Goal: Information Seeking & Learning: Learn about a topic

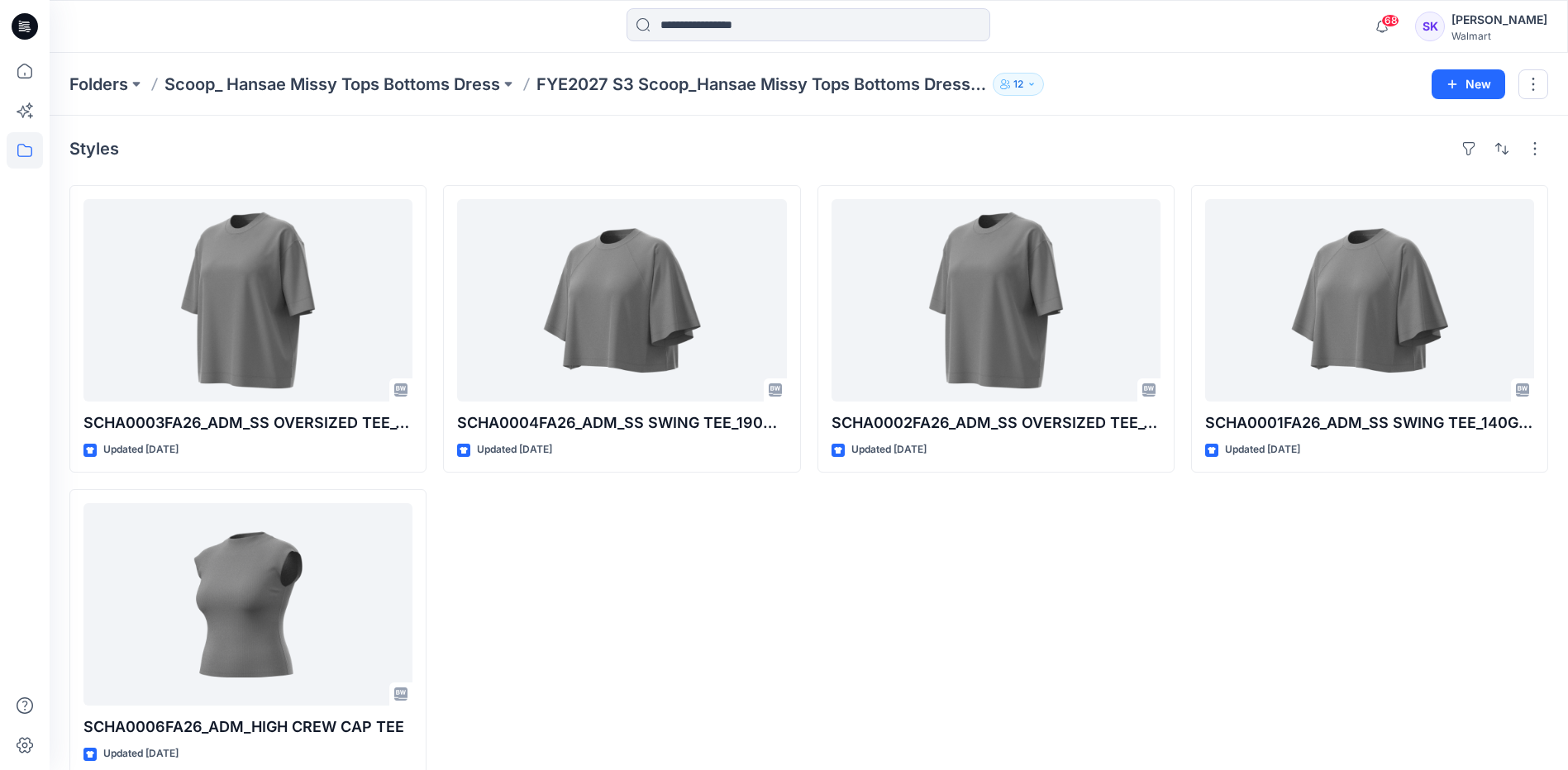
drag, startPoint x: 691, startPoint y: 598, endPoint x: 689, endPoint y: 587, distance: 11.2
click at [690, 597] on div "SCHA0004FA26_ADM_SS SWING TEE_190GSM Updated [DATE]" at bounding box center [622, 480] width 357 height 592
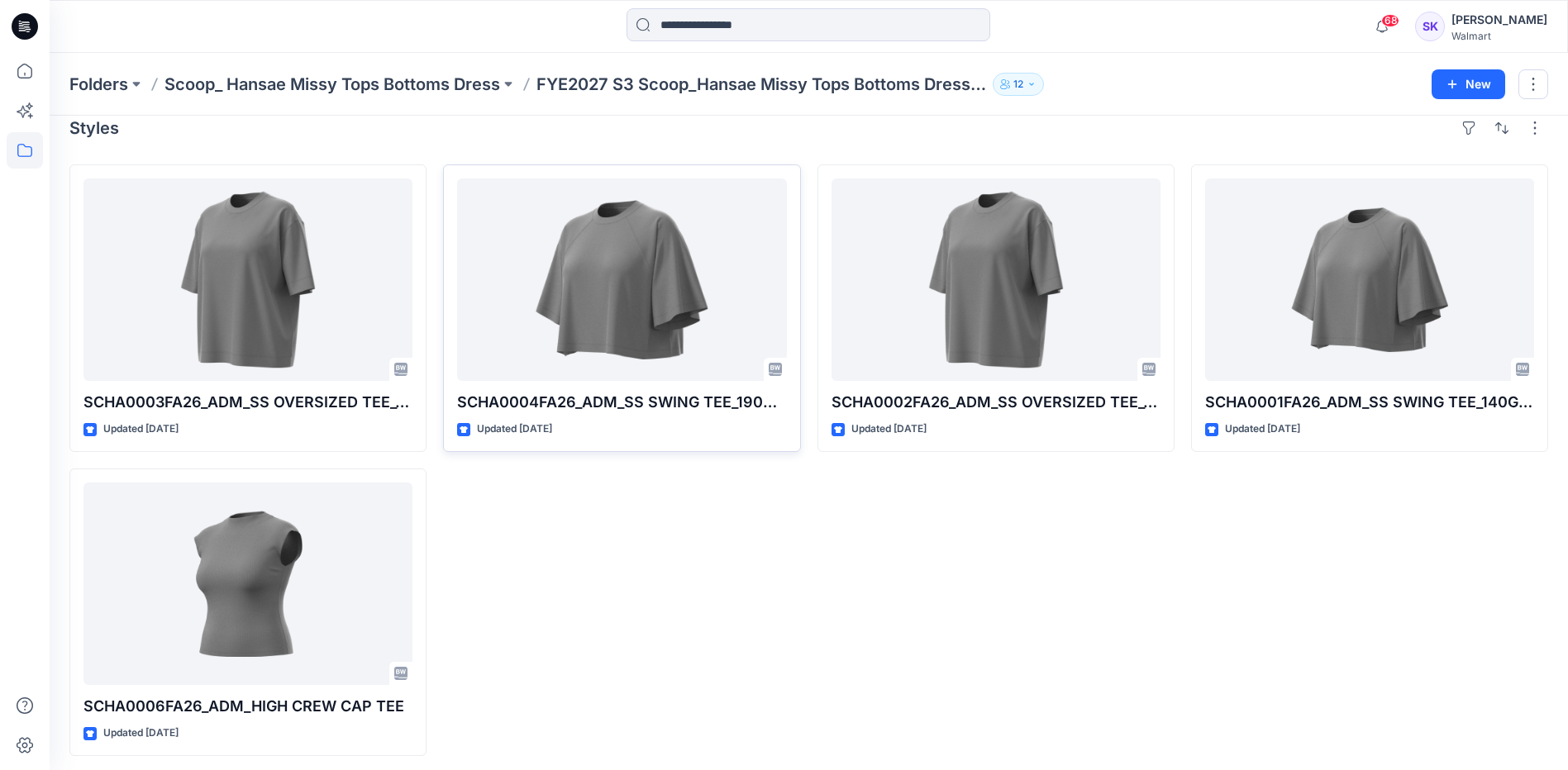
scroll to position [26, 0]
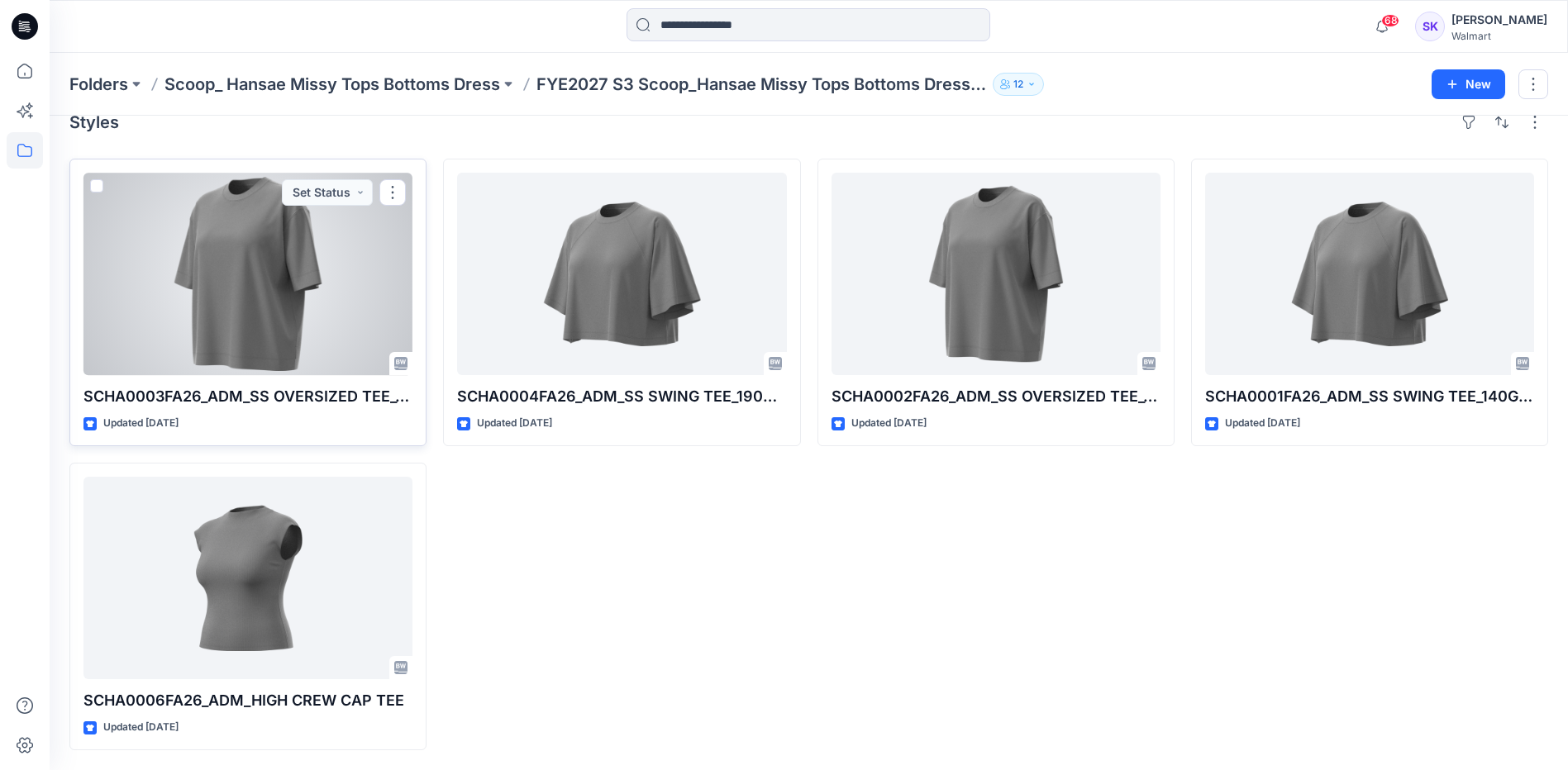
click at [344, 321] on div at bounding box center [248, 274] width 329 height 203
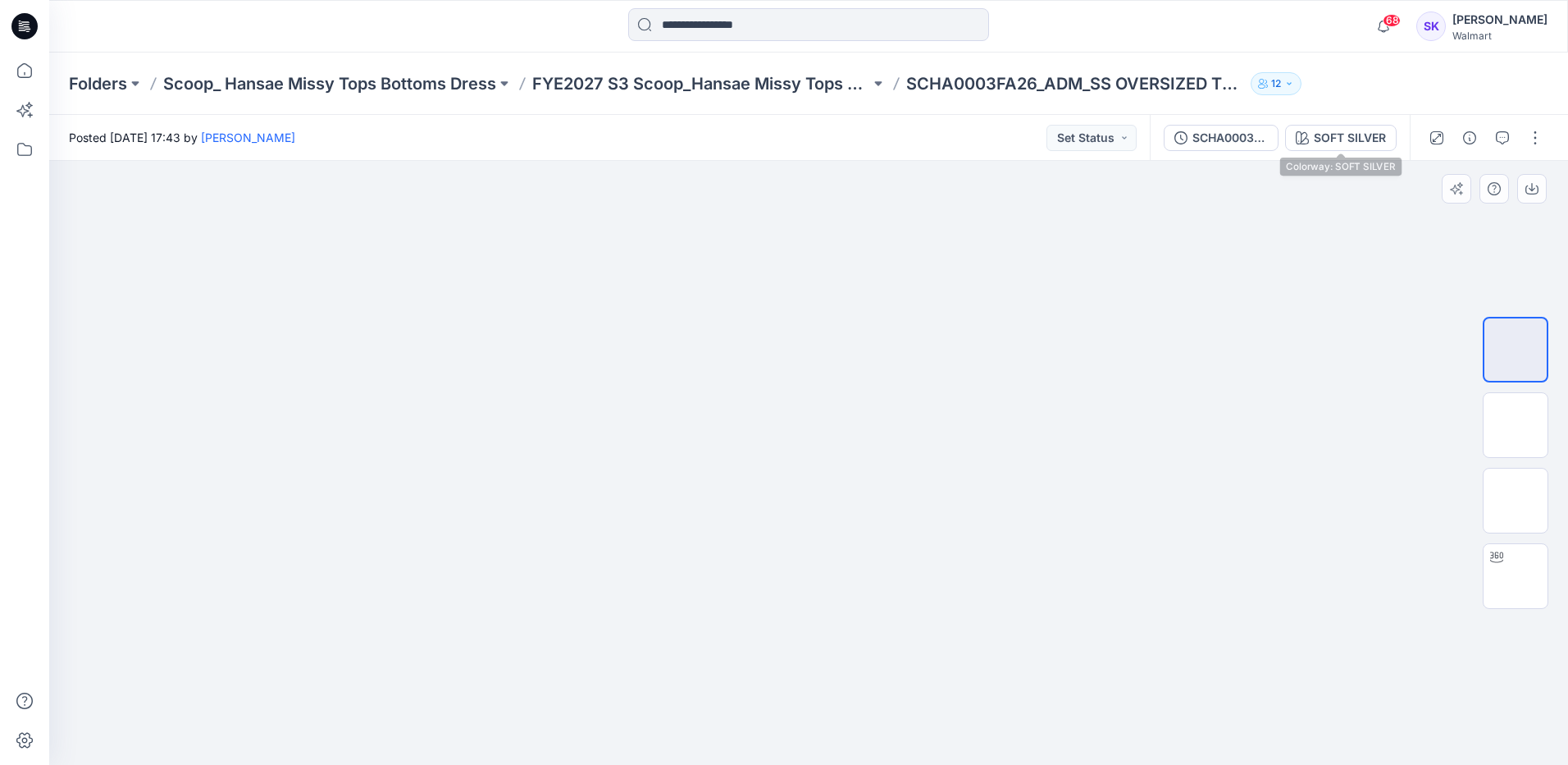
click at [1288, 296] on div at bounding box center [808, 462] width 1519 height 604
click at [1303, 502] on div at bounding box center [808, 462] width 1519 height 604
click at [400, 420] on div at bounding box center [808, 462] width 1519 height 604
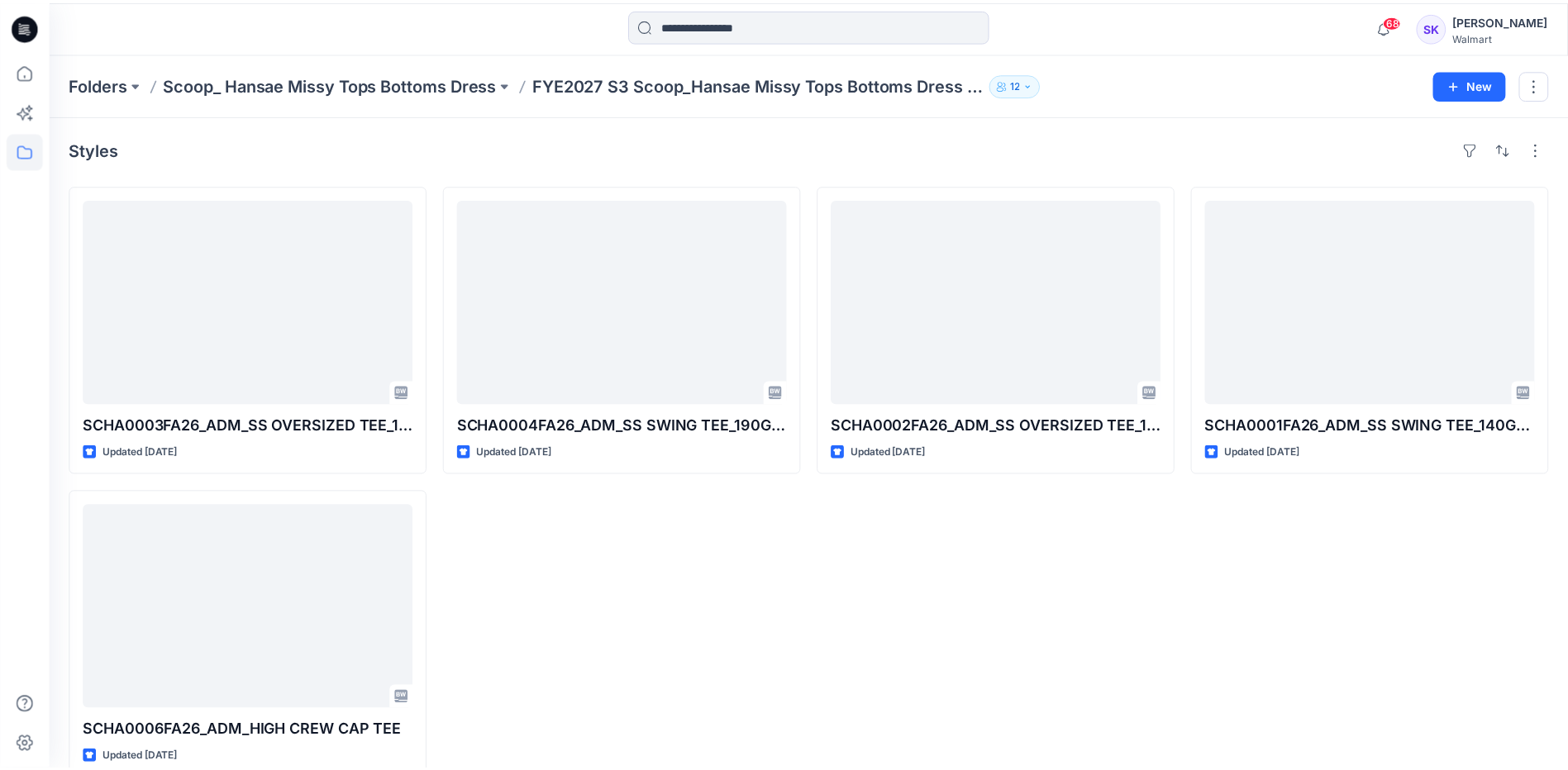
scroll to position [26, 0]
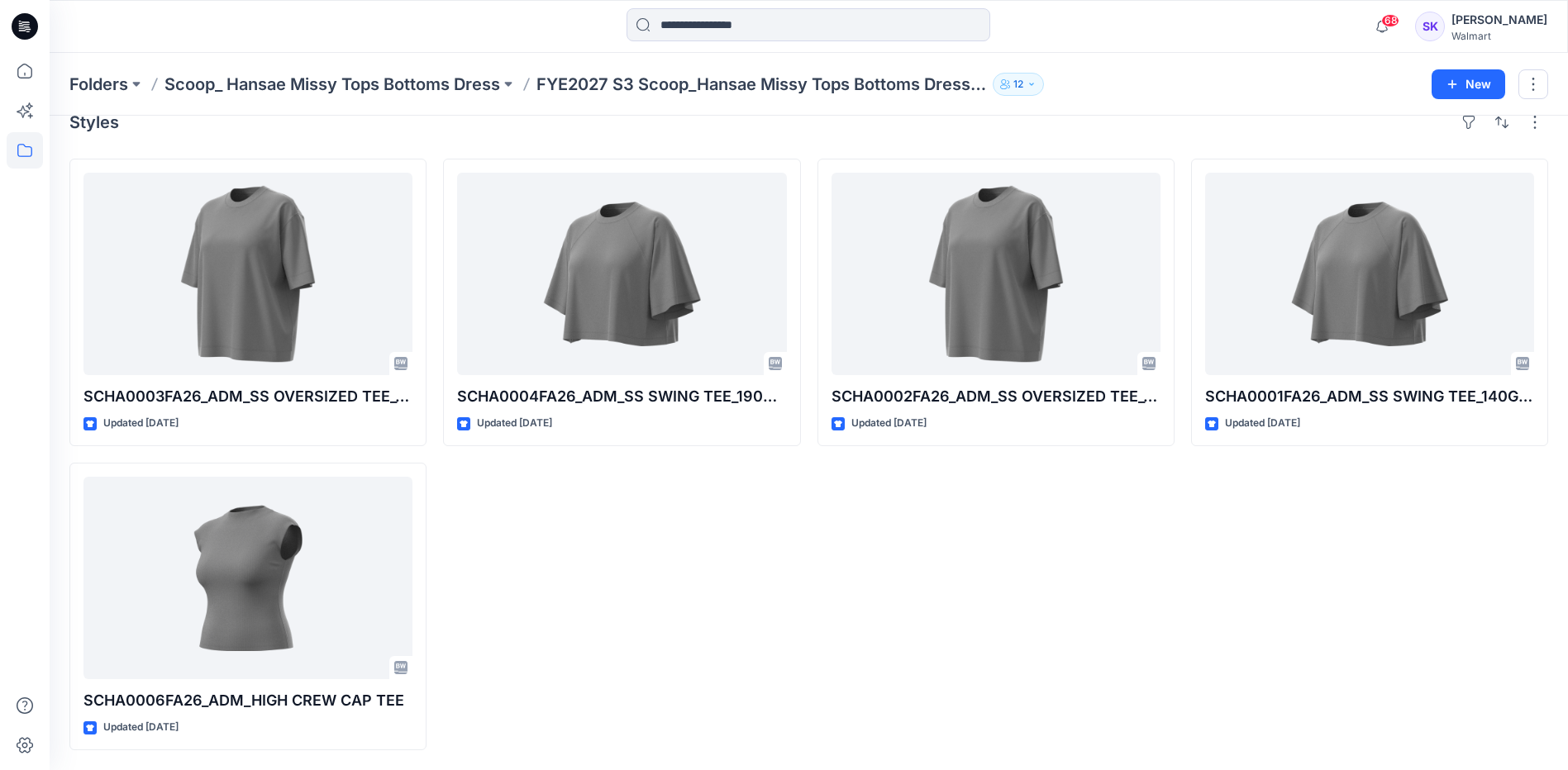
click at [1117, 607] on div "SCHA0002FA26_ADM_SS OVERSIZED TEE_190GSM Updated [DATE]" at bounding box center [996, 454] width 357 height 592
